Goal: Information Seeking & Learning: Learn about a topic

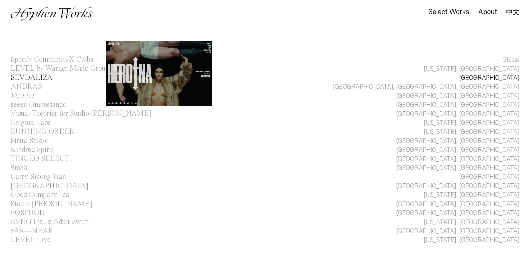
click at [45, 75] on div "SEVDALIZA" at bounding box center [32, 78] width 42 height 8
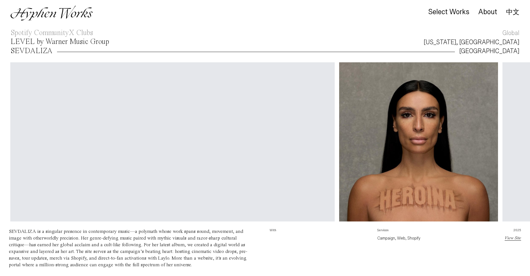
scroll to position [0, 2]
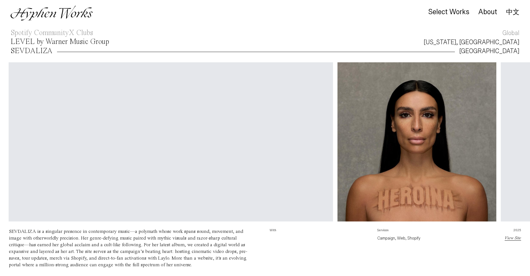
click at [44, 44] on div "LEVEL by Warner Music Group" at bounding box center [60, 42] width 98 height 8
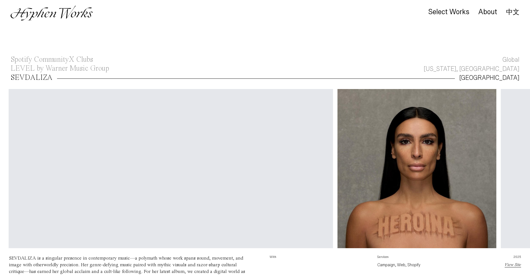
click at [44, 48] on main "Select Works About 中文 Spotify CommunityX Clubs Global LEVEL by Warner Music Gro…" at bounding box center [265, 278] width 530 height 556
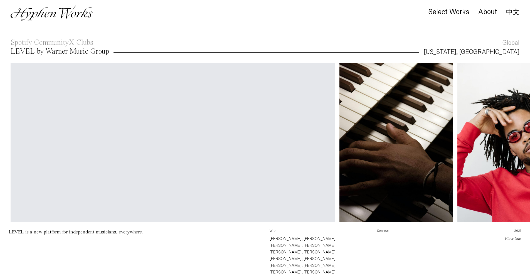
scroll to position [18, 0]
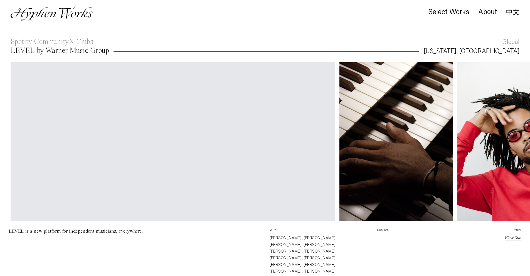
click at [46, 52] on div "LEVEL by Warner Music Group" at bounding box center [60, 51] width 98 height 8
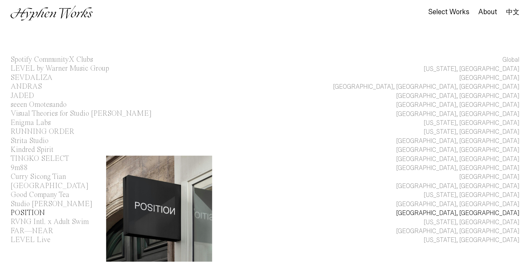
click at [34, 213] on div "POSITION" at bounding box center [28, 213] width 34 height 8
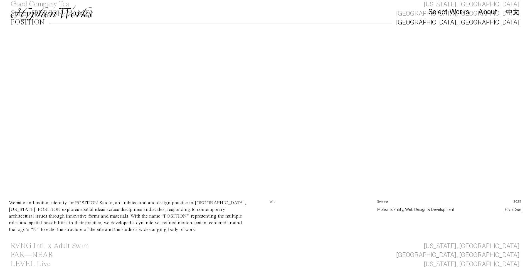
scroll to position [183, 0]
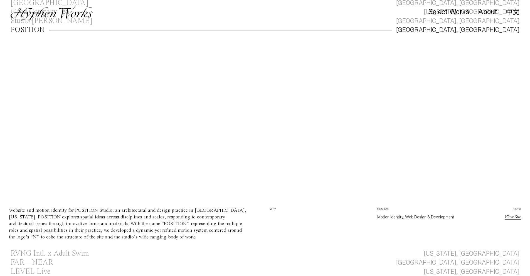
click at [125, 100] on div at bounding box center [265, 120] width 530 height 159
click at [39, 31] on div "POSITION" at bounding box center [28, 30] width 34 height 8
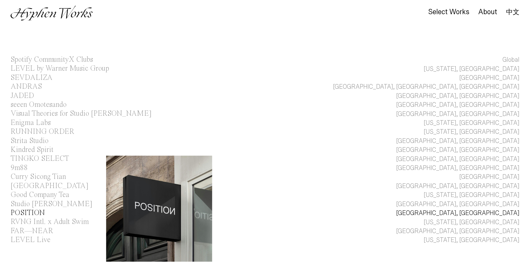
click at [35, 210] on div "POSITION" at bounding box center [28, 213] width 34 height 8
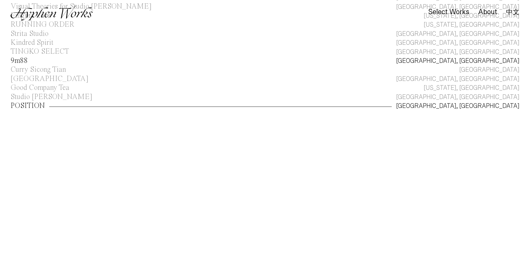
scroll to position [101, 0]
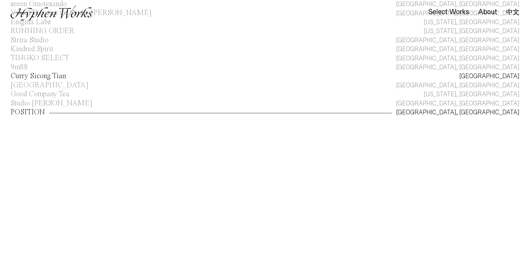
click at [18, 77] on div "Curry Sicong Tian" at bounding box center [38, 76] width 55 height 8
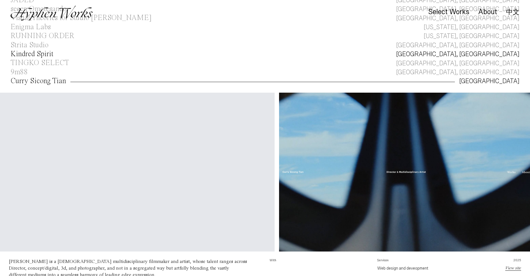
scroll to position [95, 0]
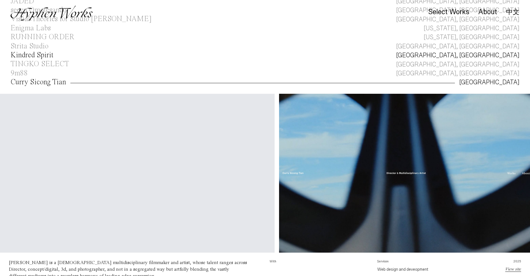
click at [50, 58] on div "Kindred Spirit" at bounding box center [32, 55] width 43 height 8
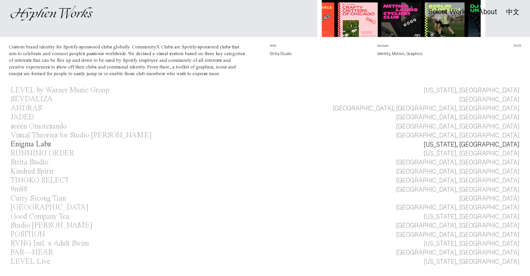
scroll to position [195, 0]
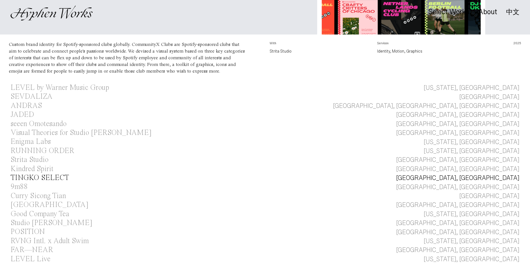
click at [44, 180] on div "TINGKO SELECT" at bounding box center [40, 178] width 58 height 8
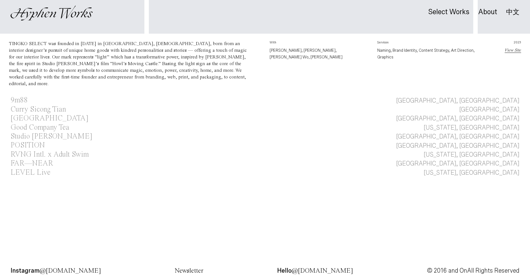
scroll to position [297, 0]
click at [17, 167] on div "LEVEL Live" at bounding box center [31, 171] width 40 height 8
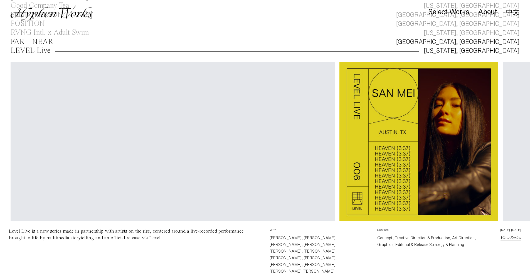
click at [33, 42] on div "FAR—NEAR" at bounding box center [32, 42] width 43 height 8
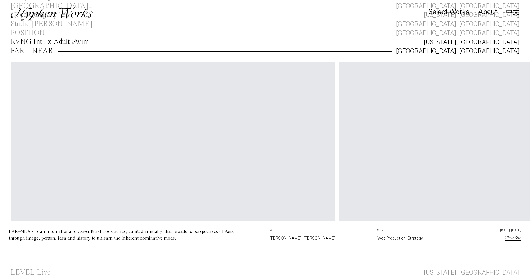
click at [45, 41] on div "RVNG Intl. x Adult Swim" at bounding box center [50, 42] width 78 height 8
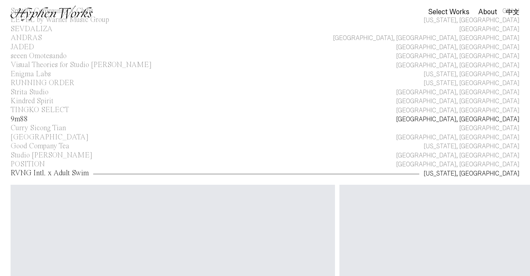
click at [39, 116] on link "9m88 Taipei, Taiwan" at bounding box center [265, 119] width 530 height 9
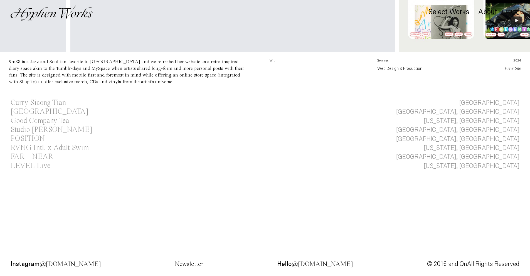
scroll to position [0, 462]
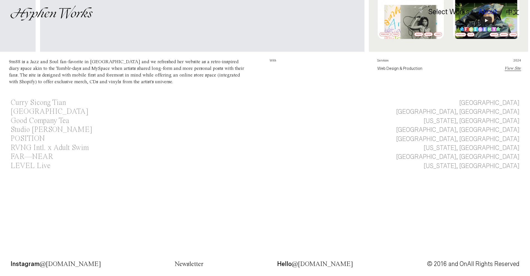
click at [486, 13] on div "About" at bounding box center [487, 12] width 19 height 8
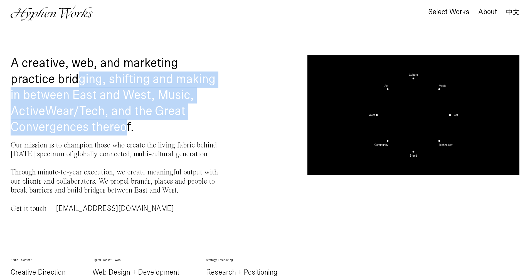
drag, startPoint x: 83, startPoint y: 76, endPoint x: 126, endPoint y: 127, distance: 66.8
click at [126, 127] on h1 "A creative, web, and marketing practice bridging, shifting and making in betwee…" at bounding box center [117, 95] width 212 height 80
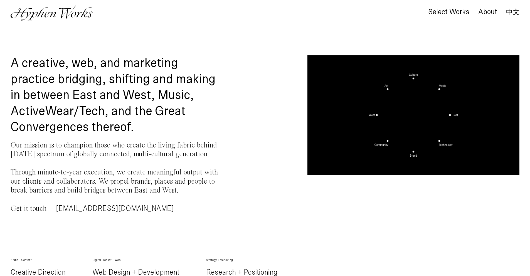
click at [148, 121] on h1 "A creative, web, and marketing practice bridging, shifting and making in betwee…" at bounding box center [117, 95] width 212 height 80
drag, startPoint x: 36, startPoint y: 146, endPoint x: 148, endPoint y: 145, distance: 111.8
click at [148, 145] on p "Our mission is to champion those who create the living fabric behind today’s sp…" at bounding box center [117, 177] width 212 height 72
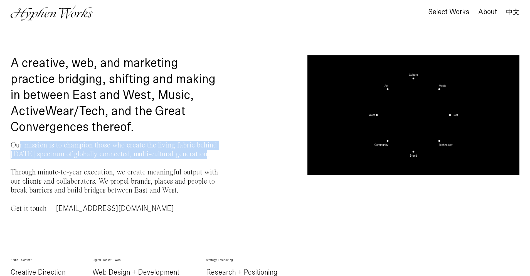
drag, startPoint x: 21, startPoint y: 145, endPoint x: 200, endPoint y: 153, distance: 179.5
click at [200, 153] on p "Our mission is to champion those who create the living fabric behind today’s sp…" at bounding box center [117, 177] width 212 height 72
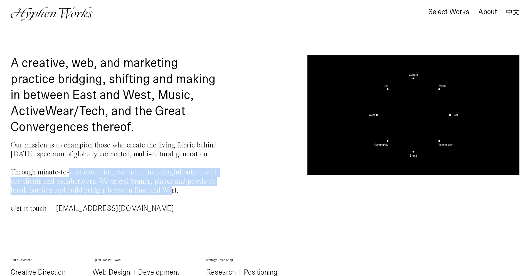
drag, startPoint x: 69, startPoint y: 173, endPoint x: 168, endPoint y: 188, distance: 99.9
click at [168, 188] on p "Our mission is to champion those who create the living fabric behind today’s sp…" at bounding box center [117, 177] width 212 height 72
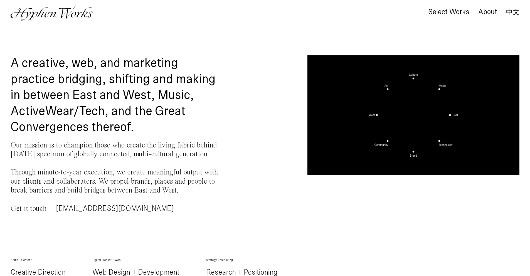
click at [182, 190] on p "Our mission is to champion those who create the living fabric behind today’s sp…" at bounding box center [117, 177] width 212 height 72
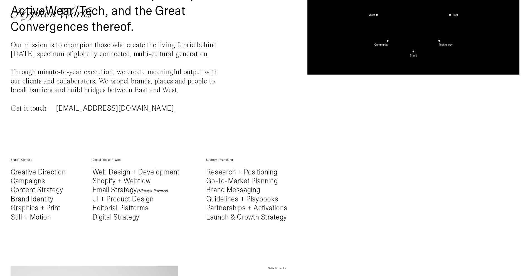
scroll to position [101, 0]
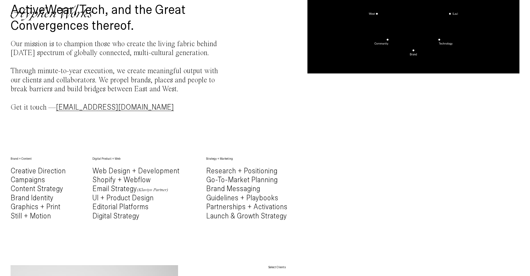
click at [152, 189] on em "(Klaviyo Partner)" at bounding box center [152, 190] width 31 height 4
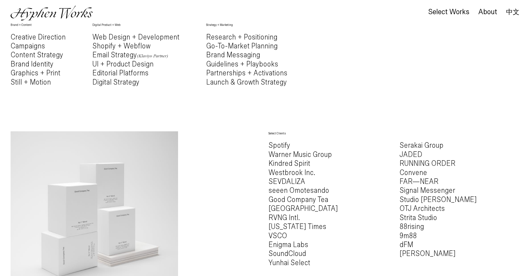
scroll to position [257, 0]
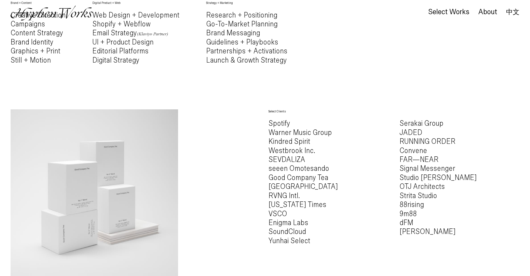
click at [288, 179] on h4 "Spotify Warner Music Group Kindred Spirit Westbrook Inc. SEVDALIZA seeen Omotes…" at bounding box center [328, 182] width 120 height 126
click at [279, 176] on h4 "Spotify Warner Music Group Kindred Spirit Westbrook Inc. SEVDALIZA seeen Omotes…" at bounding box center [328, 182] width 120 height 126
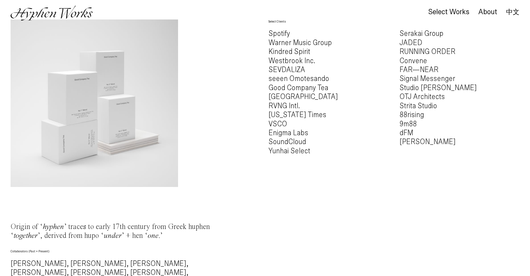
scroll to position [361, 0]
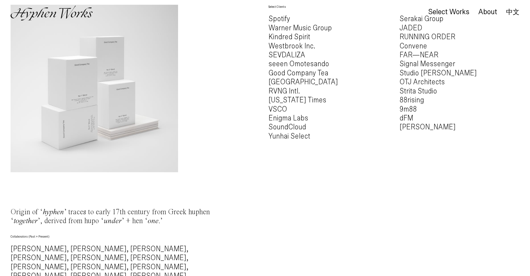
click at [309, 76] on h4 "Spotify Warner Music Group Kindred Spirit Westbrook Inc. SEVDALIZA seeen Omotes…" at bounding box center [328, 77] width 120 height 126
click at [242, 140] on div "Select Clients Spotify Warner Music Group Kindred Spirit Westbrook Inc. SEVDALI…" at bounding box center [265, 88] width 508 height 167
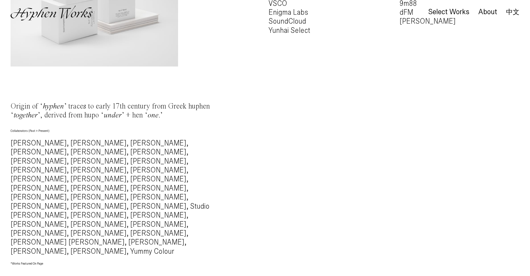
scroll to position [500, 0]
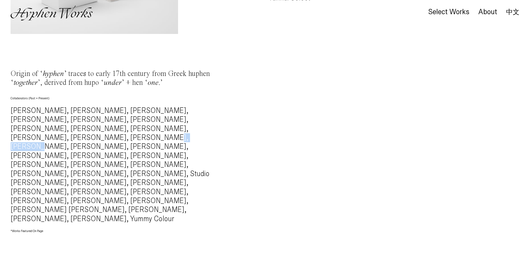
drag, startPoint x: 129, startPoint y: 130, endPoint x: 163, endPoint y: 129, distance: 34.2
click at [163, 129] on h4 "Alec Battistoni, Mingru Xu, Nelly Simonian, Sixuan Tong, Lu Chieh, Kuan Lin, Ti…" at bounding box center [117, 164] width 212 height 117
copy h4 "Tingko Chiu"
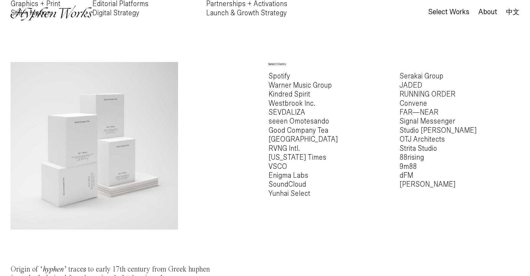
scroll to position [305, 0]
click at [274, 128] on h4 "Spotify Warner Music Group Kindred Spirit Westbrook Inc. SEVDALIZA seeen Omotes…" at bounding box center [328, 134] width 120 height 126
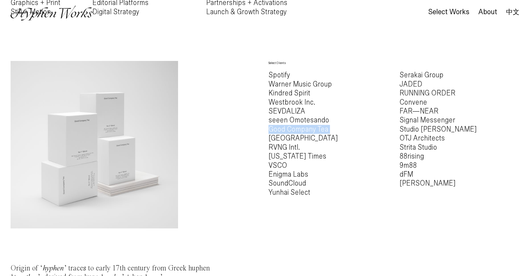
click at [274, 128] on h4 "Spotify Warner Music Group Kindred Spirit Westbrook Inc. SEVDALIZA seeen Omotes…" at bounding box center [328, 134] width 120 height 126
copy h4 "Good Company Tea"
click at [335, 63] on h6 "Select Clients" at bounding box center [328, 63] width 120 height 4
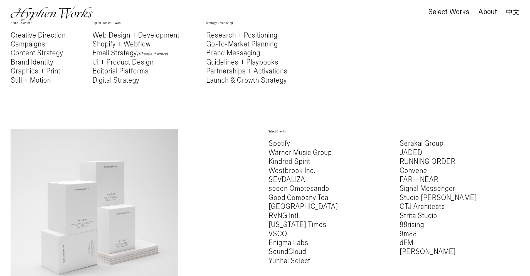
scroll to position [217, 0]
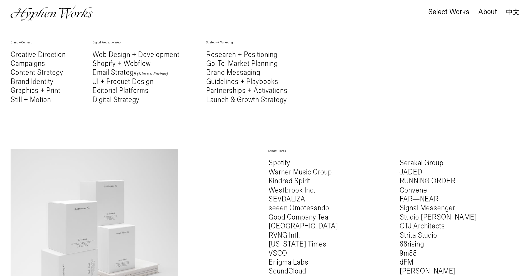
click at [510, 11] on link "中文" at bounding box center [512, 12] width 13 height 6
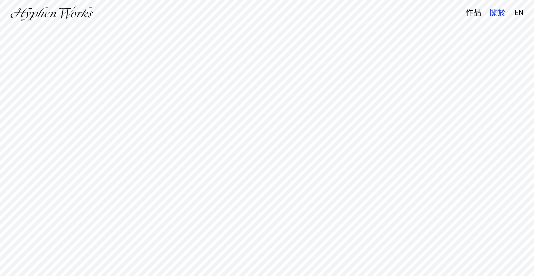
click at [499, 15] on div "關於" at bounding box center [498, 13] width 16 height 8
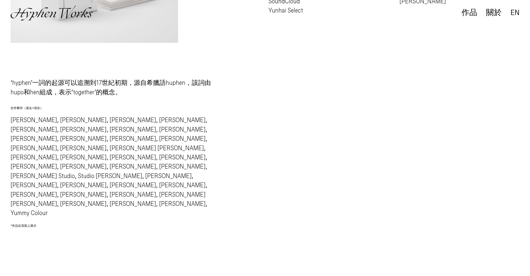
scroll to position [547, 0]
